Goal: Information Seeking & Learning: Learn about a topic

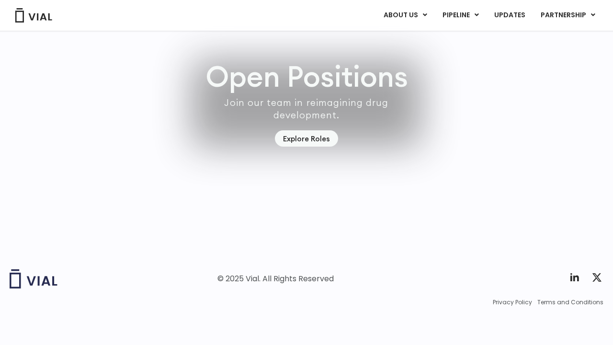
scroll to position [2775, 0]
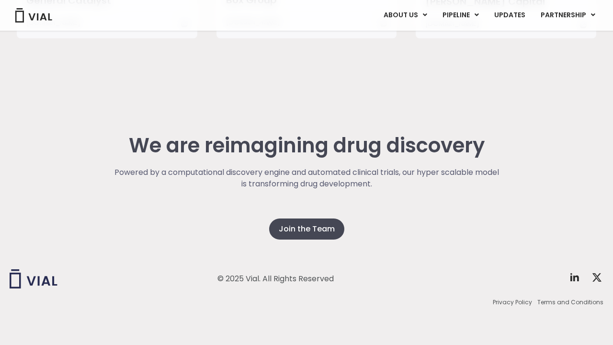
scroll to position [2425, 0]
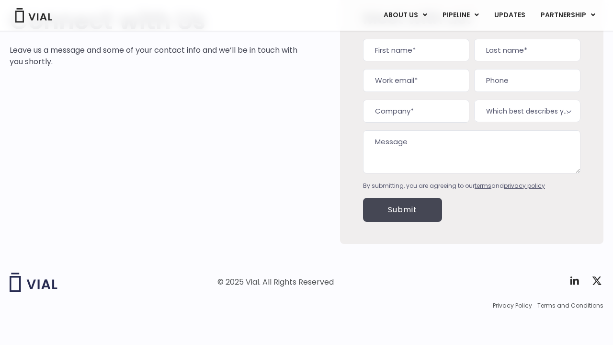
scroll to position [89, 0]
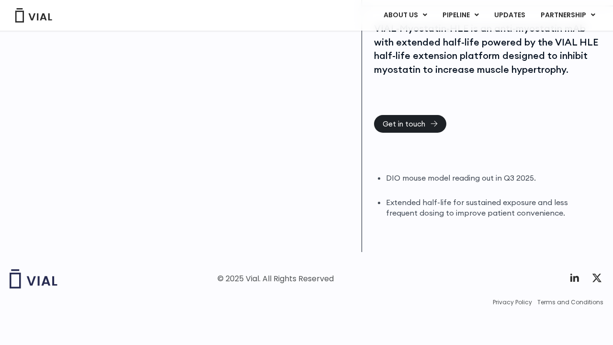
scroll to position [216, 0]
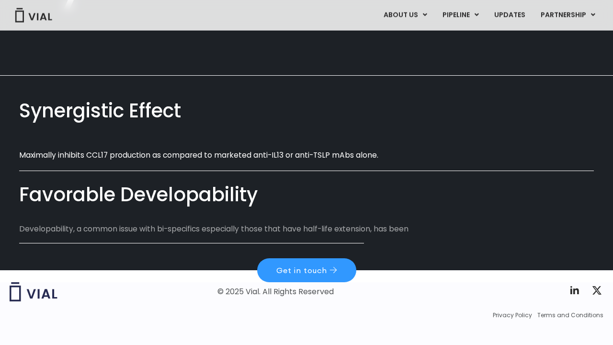
scroll to position [517, 0]
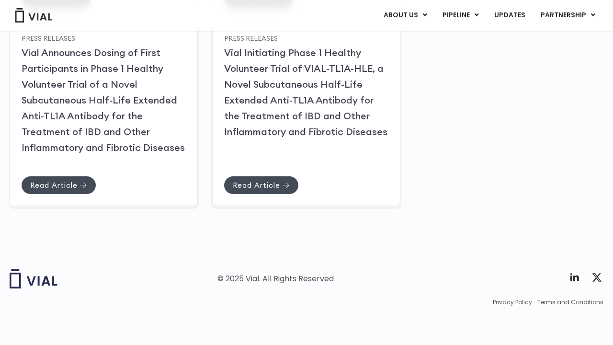
scroll to position [373, 0]
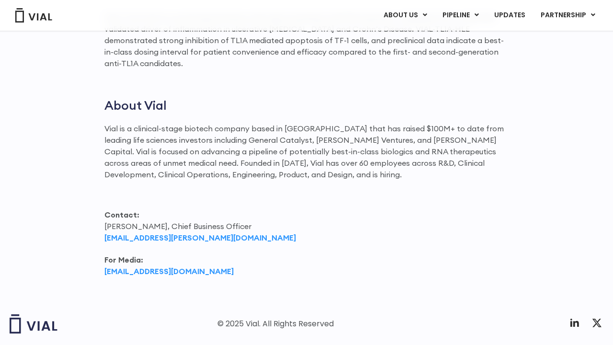
scroll to position [1471, 0]
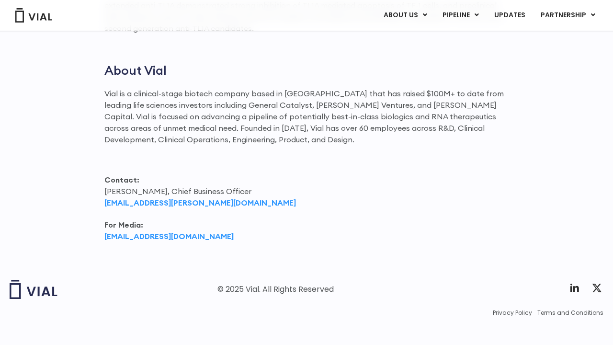
scroll to position [1293, 0]
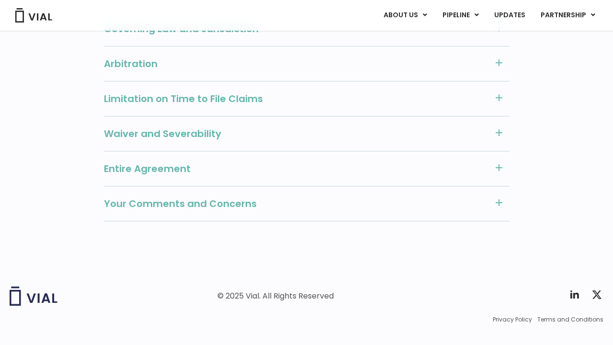
scroll to position [1075, 0]
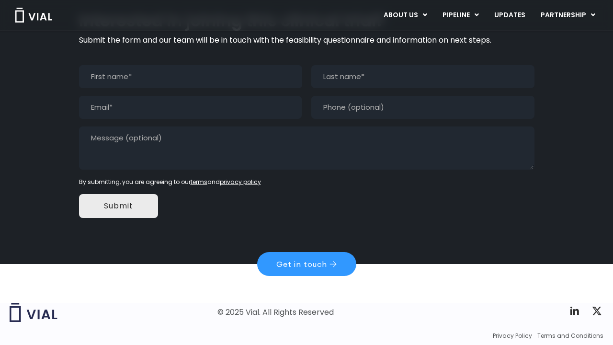
scroll to position [844, 0]
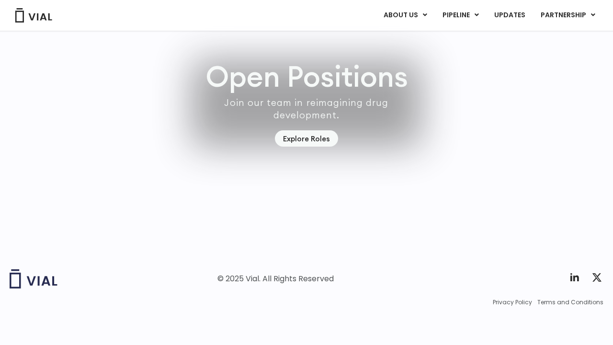
scroll to position [2775, 0]
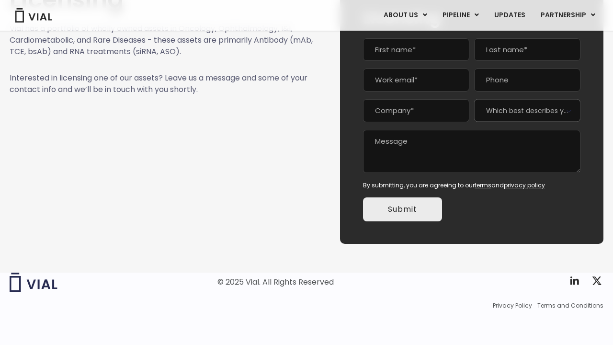
scroll to position [89, 0]
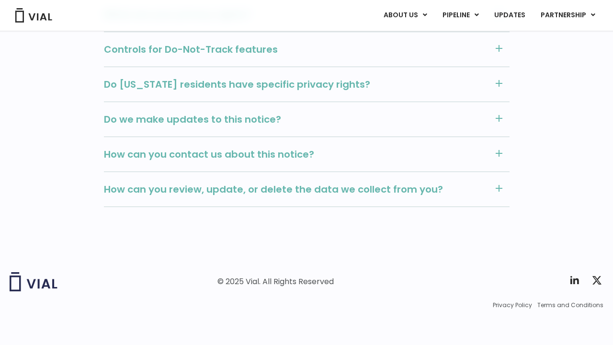
scroll to position [1166, 0]
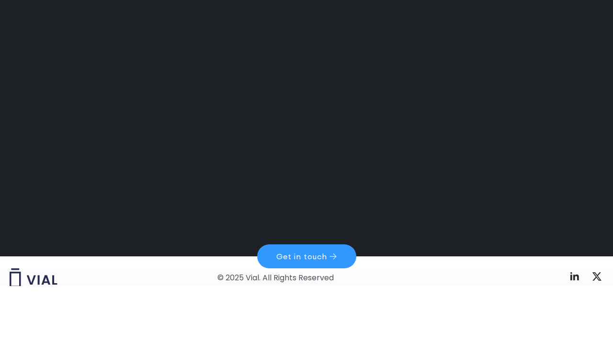
scroll to position [1228, 0]
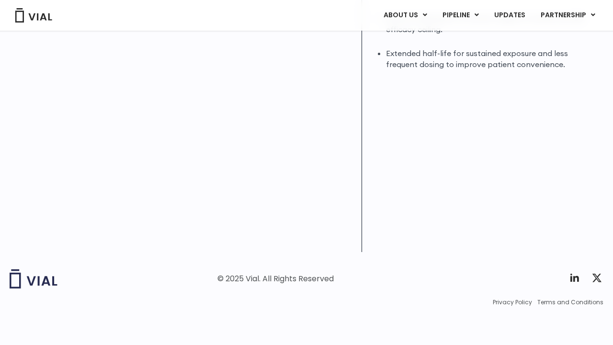
scroll to position [279, 0]
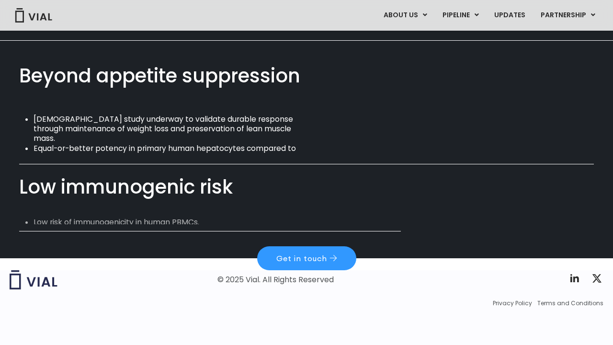
scroll to position [626, 0]
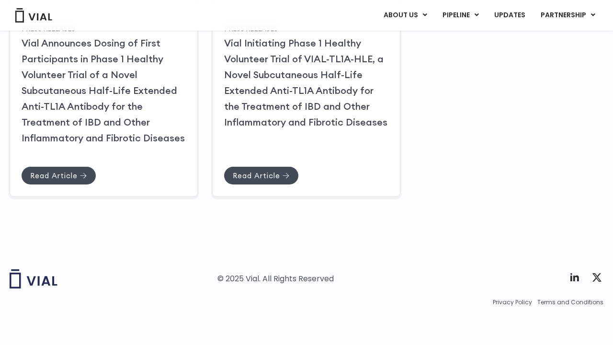
scroll to position [375, 0]
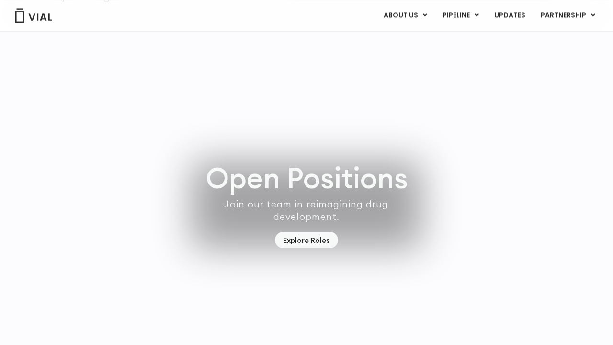
scroll to position [2775, 0]
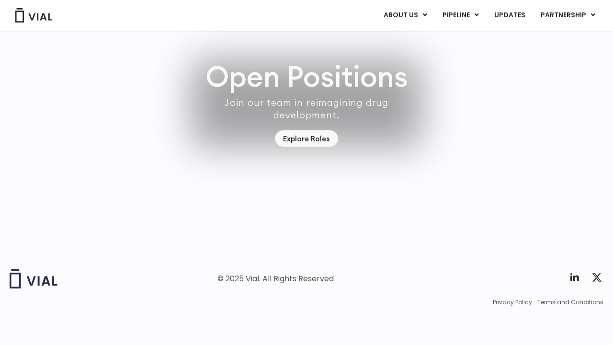
scroll to position [2775, 0]
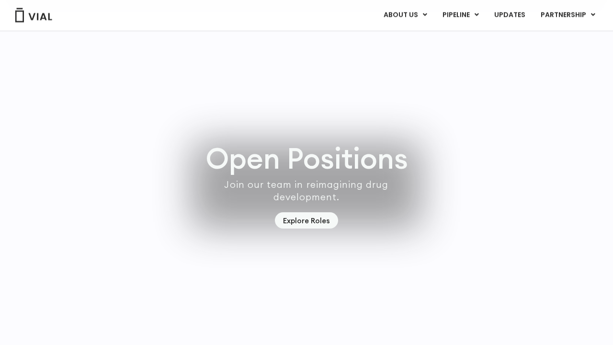
scroll to position [2775, 0]
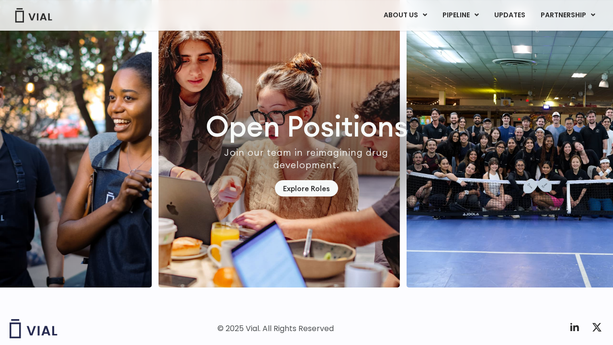
scroll to position [2775, 0]
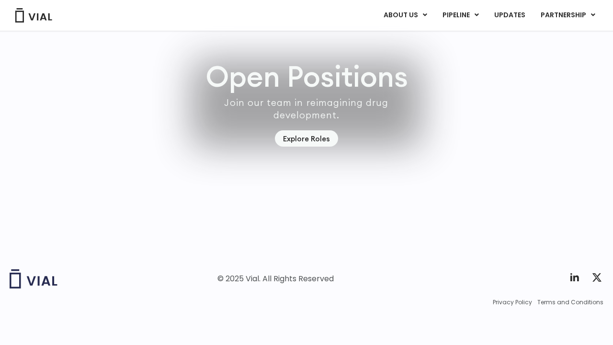
scroll to position [2775, 0]
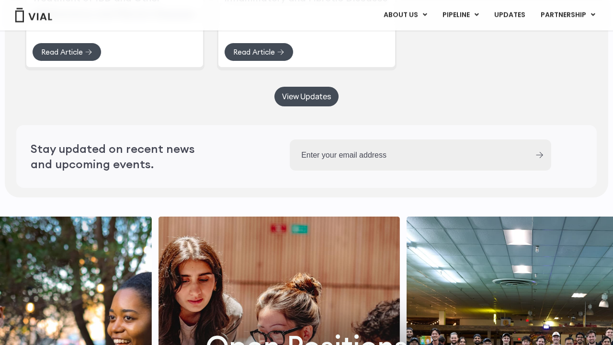
scroll to position [2775, 0]
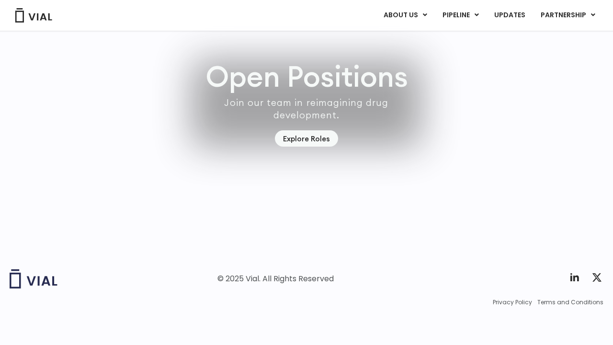
scroll to position [2775, 0]
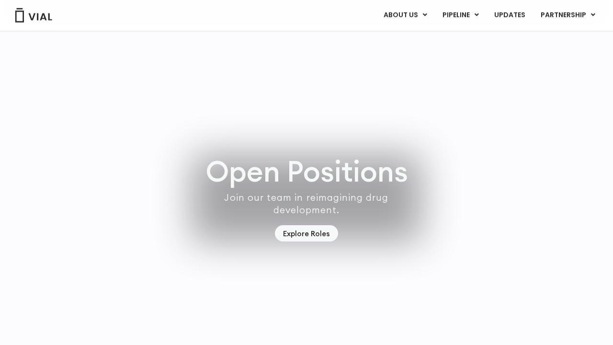
scroll to position [2775, 0]
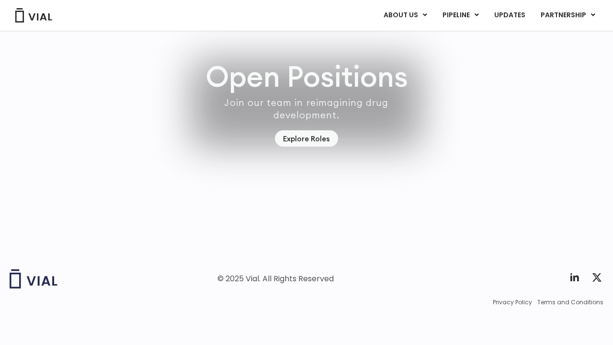
scroll to position [2775, 0]
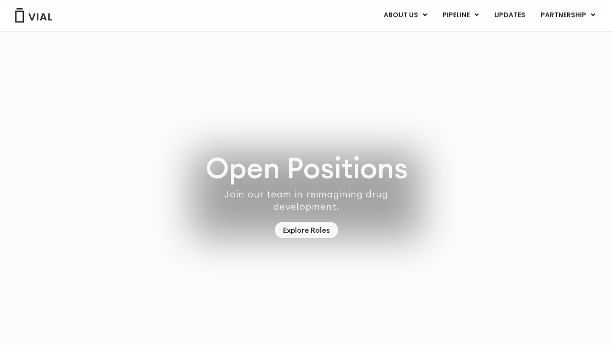
scroll to position [2775, 0]
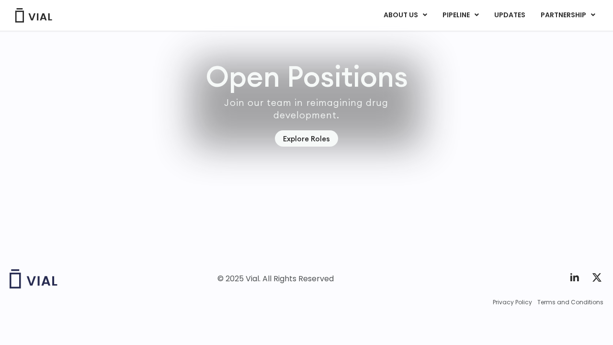
scroll to position [2775, 0]
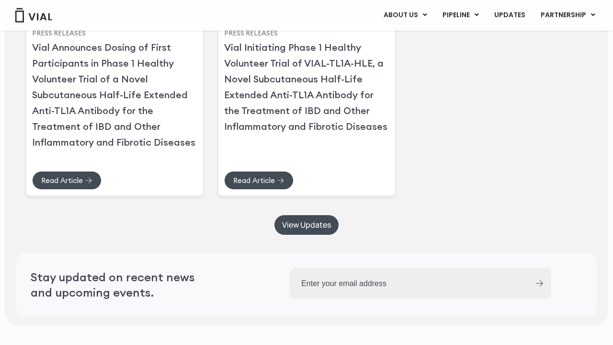
scroll to position [2775, 0]
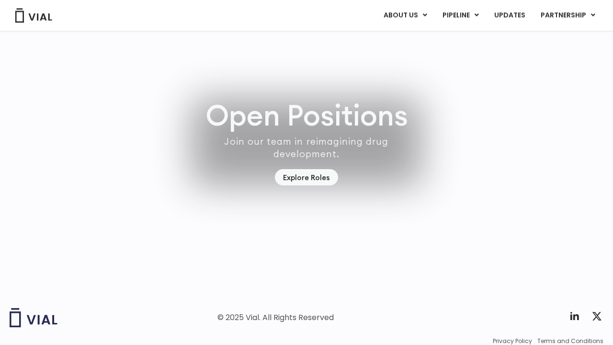
scroll to position [2775, 0]
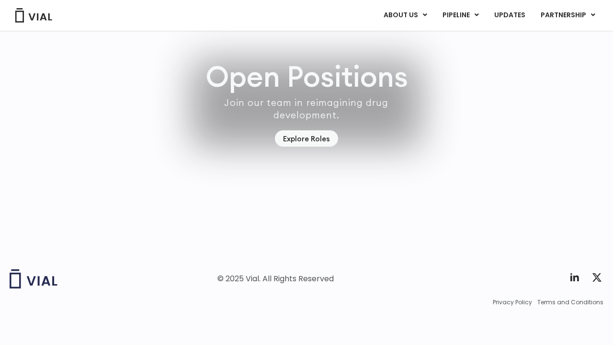
scroll to position [2775, 0]
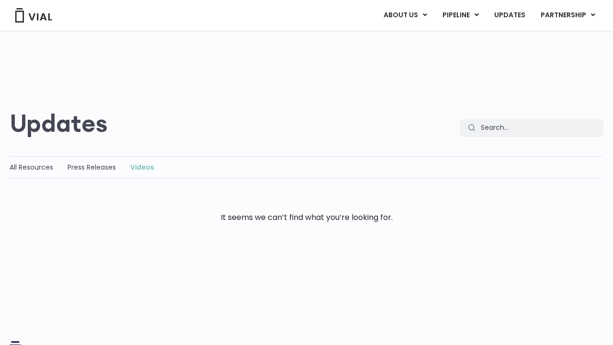
scroll to position [72, 0]
